Goal: Task Accomplishment & Management: Manage account settings

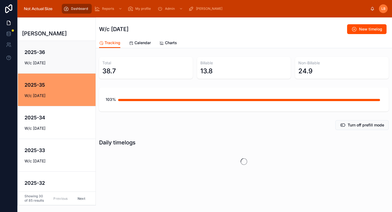
click at [66, 54] on h4 "2025-36" at bounding box center [60, 51] width 72 height 7
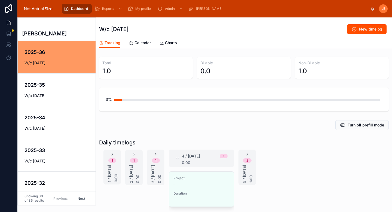
click at [111, 152] on icon at bounding box center [112, 154] width 4 height 4
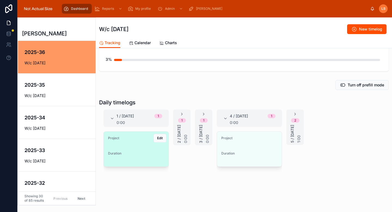
scroll to position [45, 0]
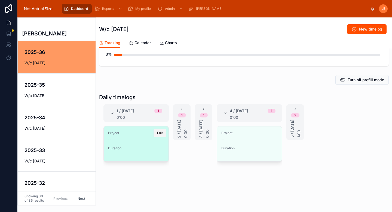
click at [161, 134] on span "Edit" at bounding box center [160, 133] width 6 height 4
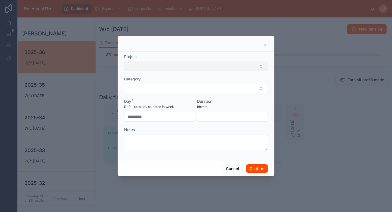
click at [162, 66] on button "Select Button" at bounding box center [196, 65] width 144 height 9
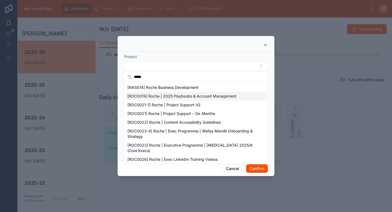
type input "*****"
click at [170, 97] on span "[ROC0019] Roche | 2025 Playbooks & Account Management" at bounding box center [181, 95] width 109 height 5
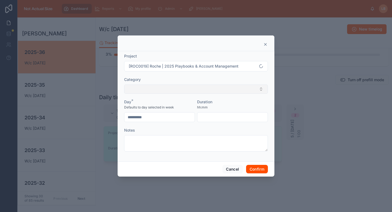
click at [175, 87] on button "Select Button" at bounding box center [196, 88] width 144 height 9
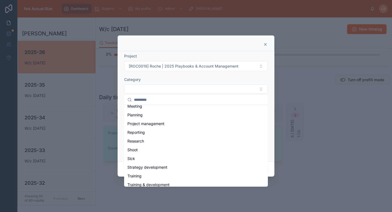
scroll to position [100, 0]
click at [162, 122] on span "Project management" at bounding box center [145, 122] width 37 height 5
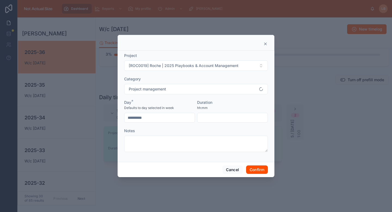
click at [215, 116] on input "text" at bounding box center [232, 118] width 70 height 8
type input "****"
click at [222, 101] on div "Duration" at bounding box center [232, 102] width 71 height 5
click at [255, 174] on div "Cancel Confirm" at bounding box center [196, 170] width 157 height 16
click at [255, 172] on button "Confirm" at bounding box center [257, 169] width 22 height 9
